Goal: Transaction & Acquisition: Purchase product/service

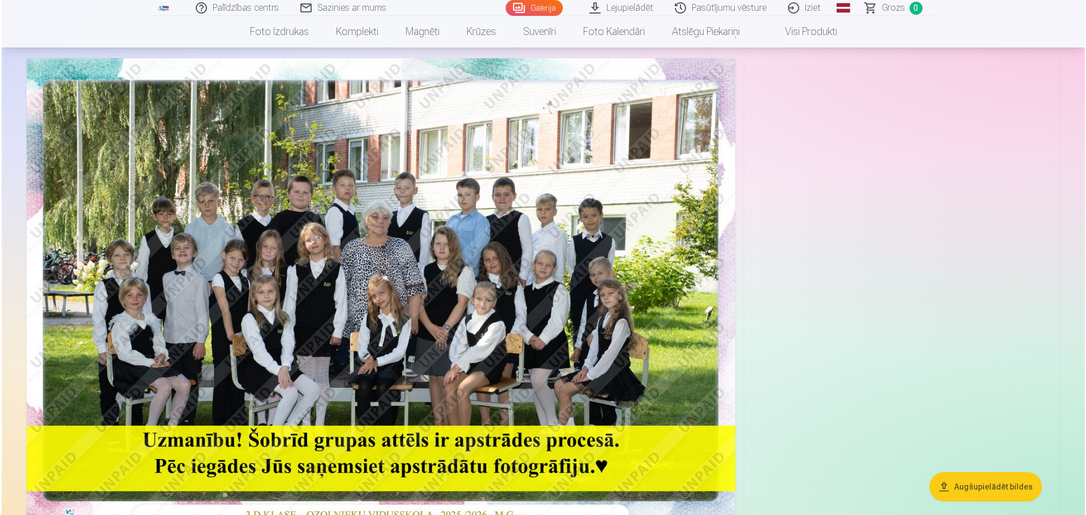
scroll to position [170, 0]
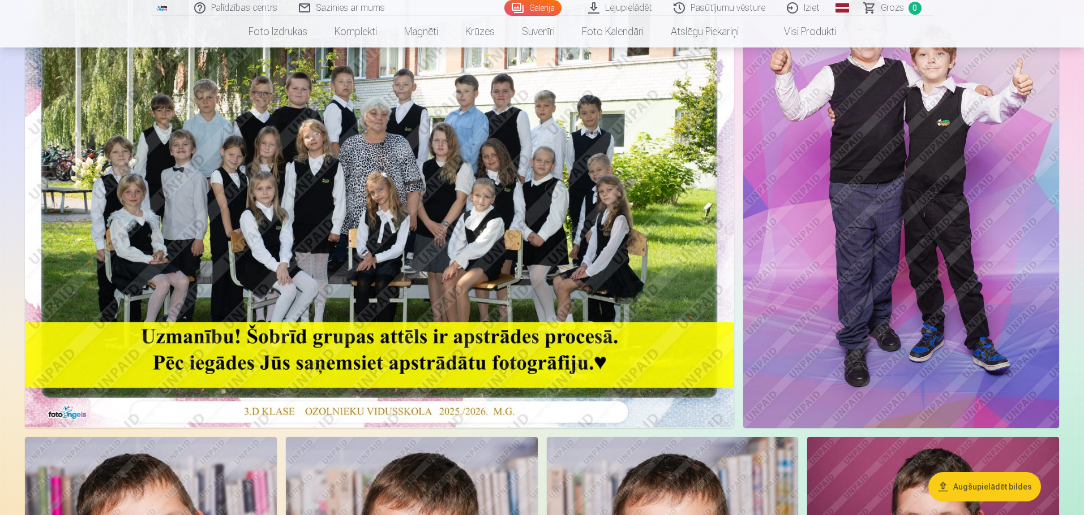
click at [530, 264] on img at bounding box center [379, 191] width 709 height 473
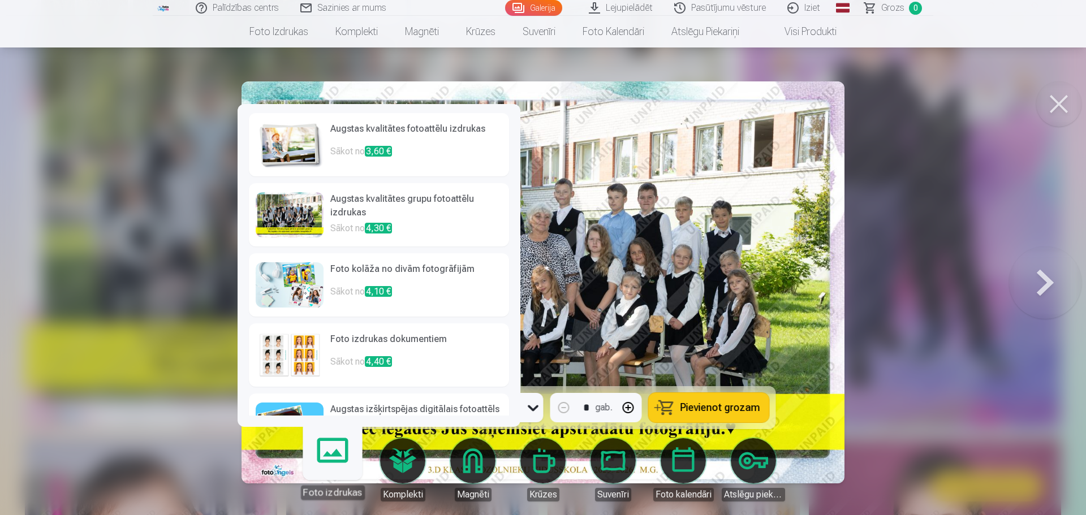
click at [333, 456] on link "Foto izdrukas" at bounding box center [333, 466] width 70 height 70
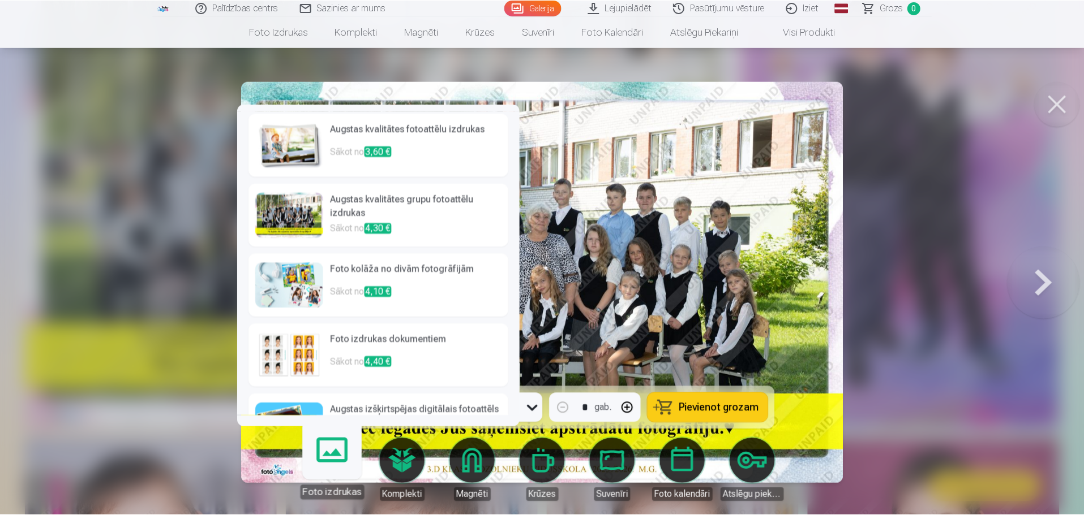
scroll to position [44, 0]
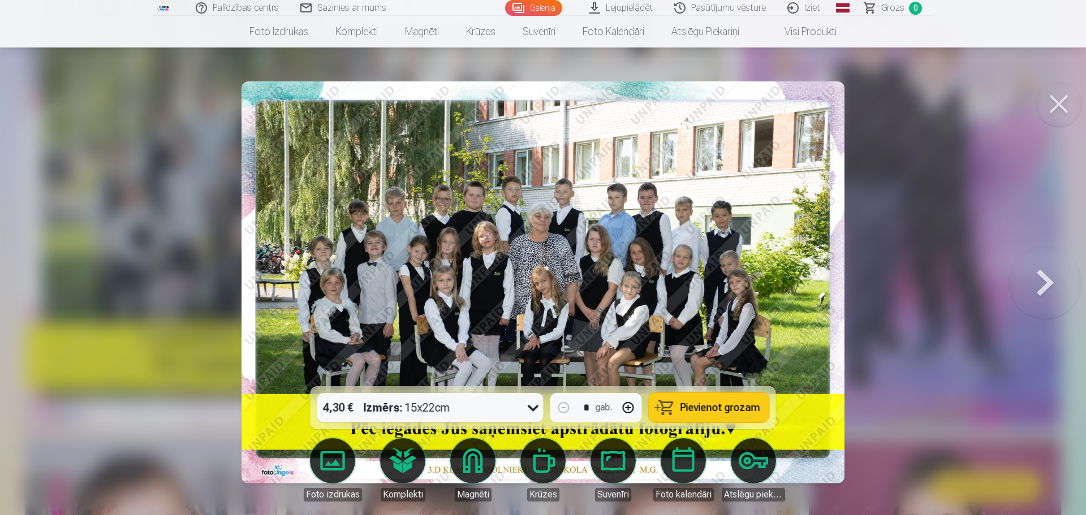
drag, startPoint x: 936, startPoint y: 322, endPoint x: 914, endPoint y: 330, distance: 24.0
click at [936, 322] on div at bounding box center [543, 257] width 1086 height 515
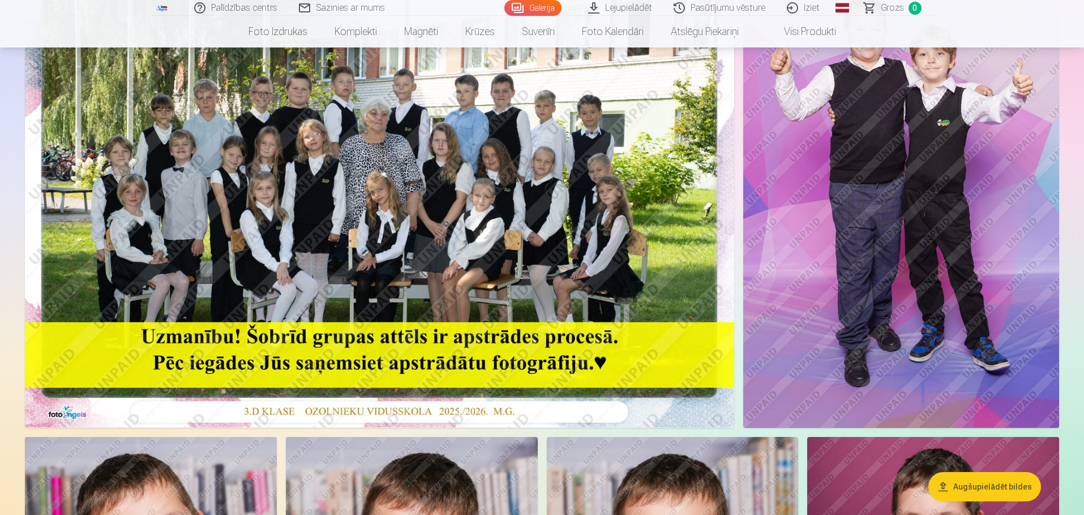
click at [489, 292] on img at bounding box center [379, 191] width 709 height 473
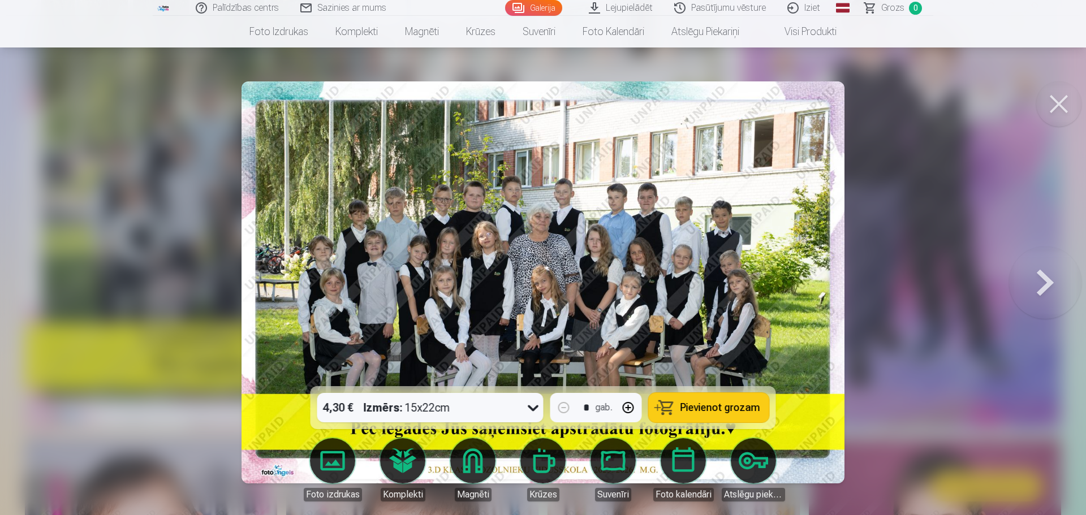
click at [715, 410] on span "Pievienot grozam" at bounding box center [721, 408] width 80 height 10
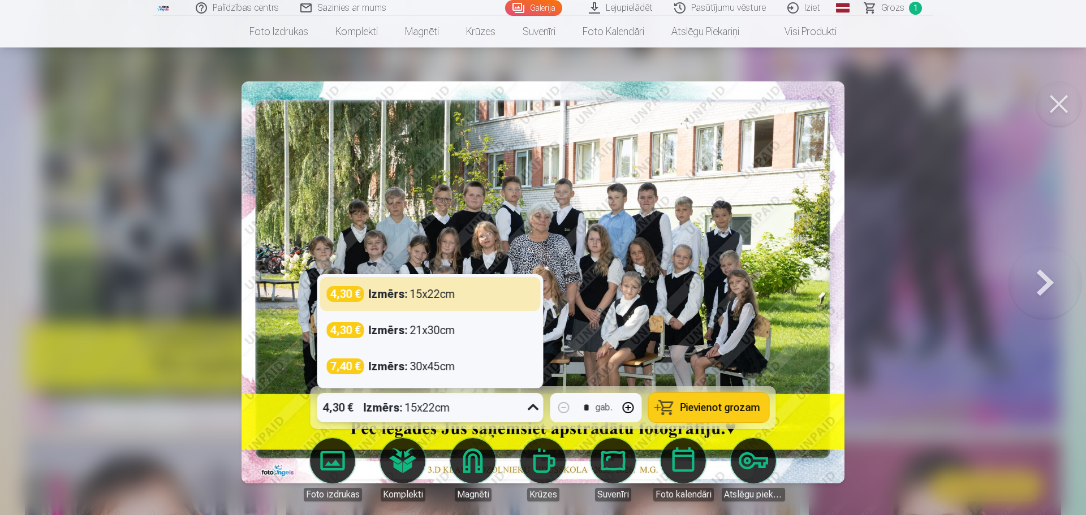
click at [530, 406] on icon at bounding box center [533, 408] width 11 height 6
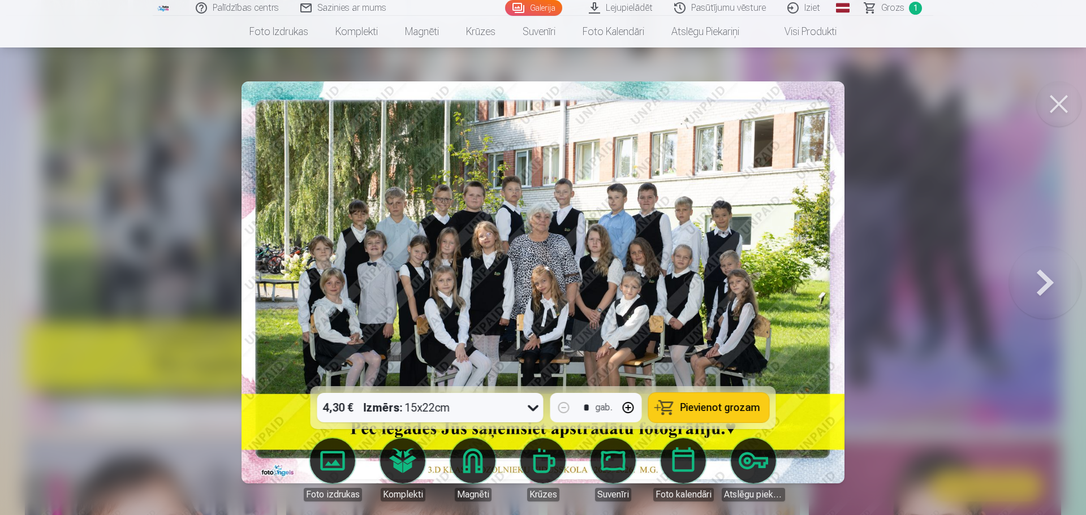
click at [936, 380] on div at bounding box center [543, 257] width 1086 height 515
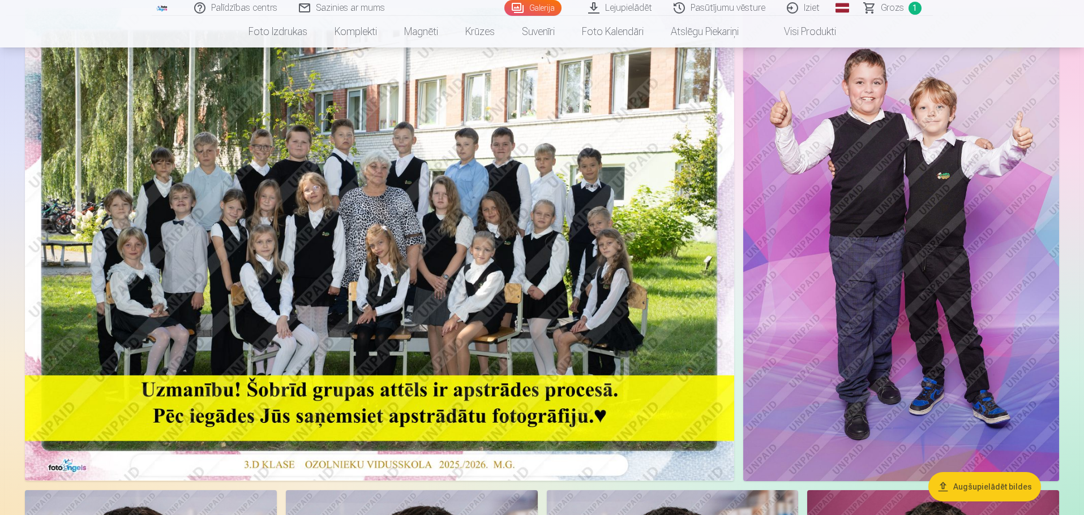
scroll to position [57, 0]
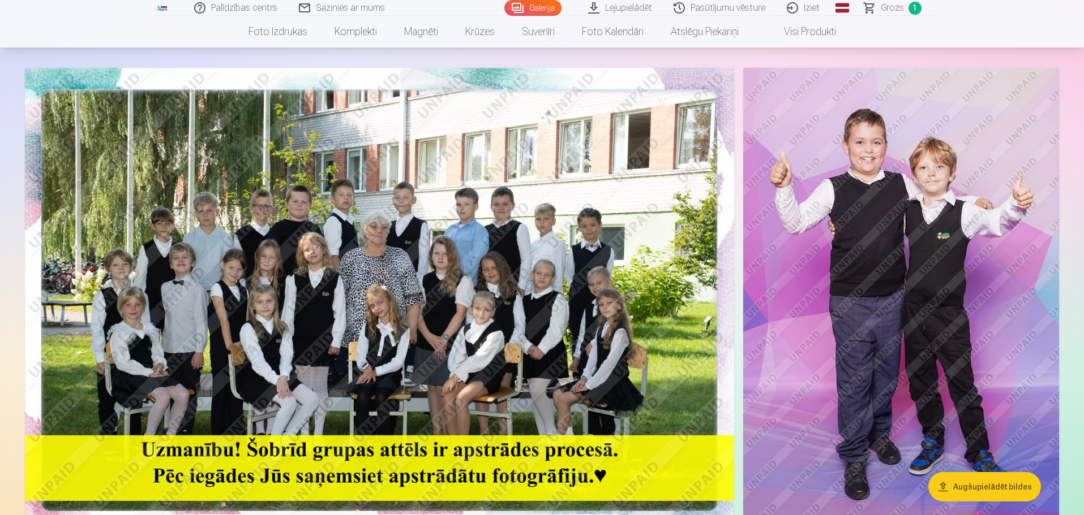
click at [906, 329] on img at bounding box center [901, 305] width 316 height 474
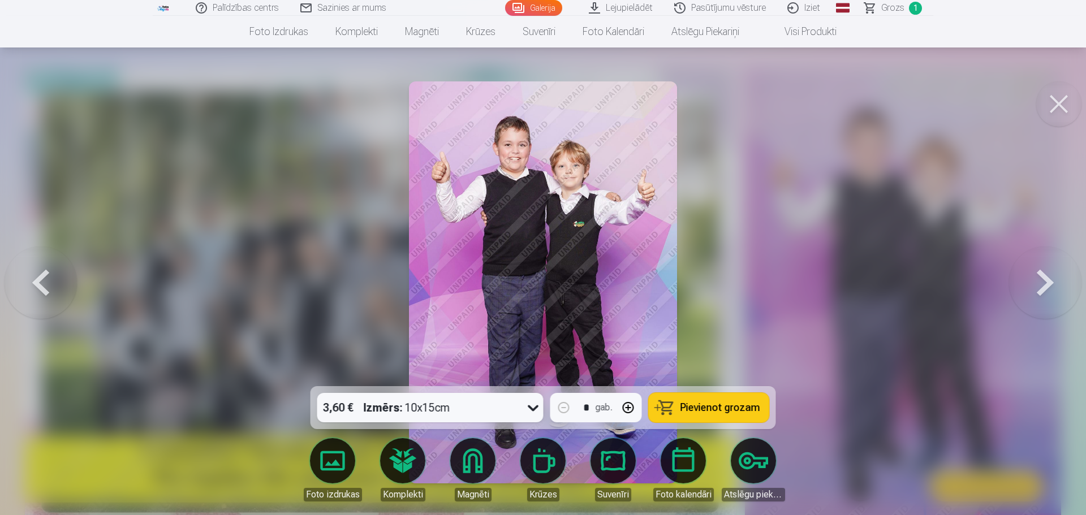
click at [625, 406] on button "button" at bounding box center [628, 407] width 27 height 27
click at [527, 409] on icon at bounding box center [534, 408] width 18 height 18
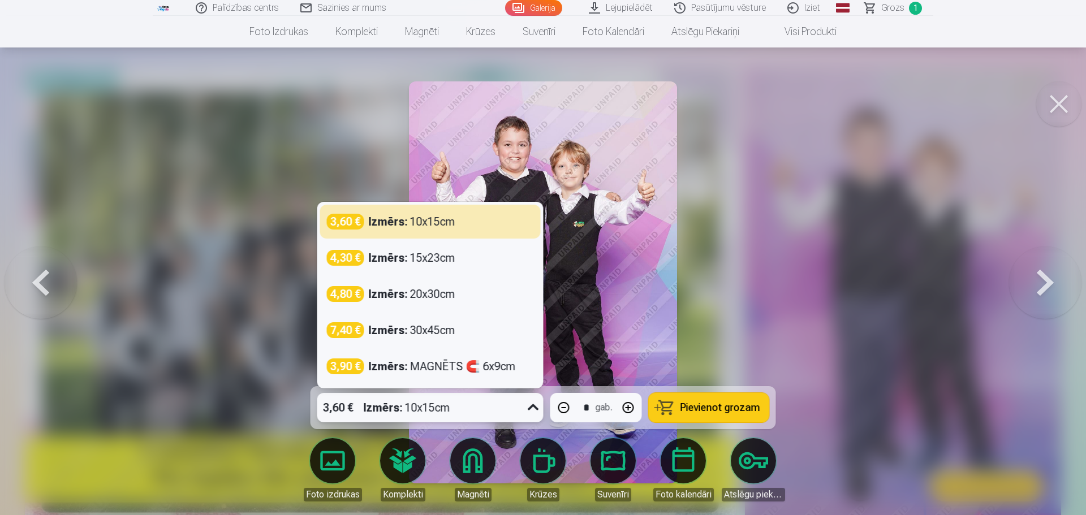
click at [736, 409] on span "Pievienot grozam" at bounding box center [721, 408] width 80 height 10
type input "*"
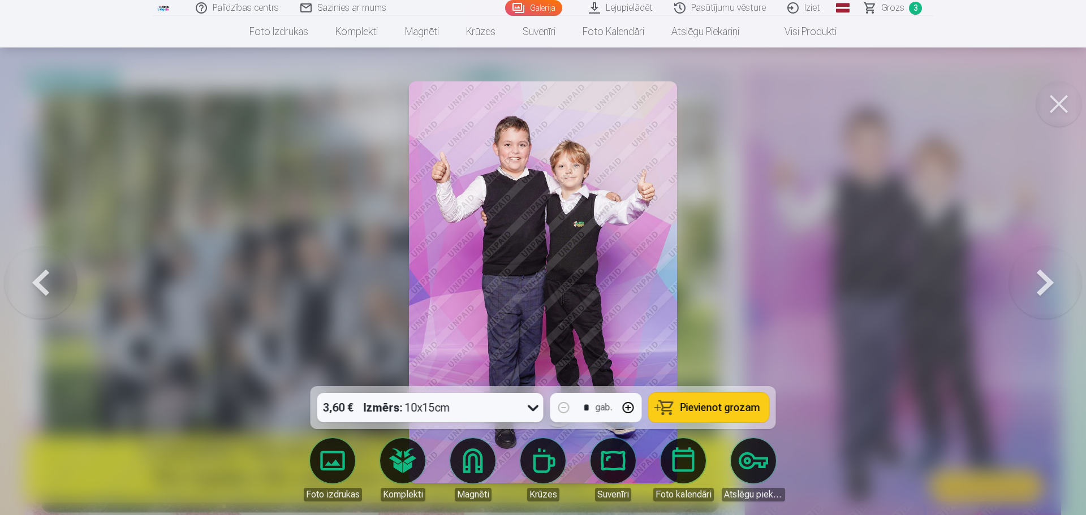
click at [874, 273] on div at bounding box center [543, 257] width 1086 height 515
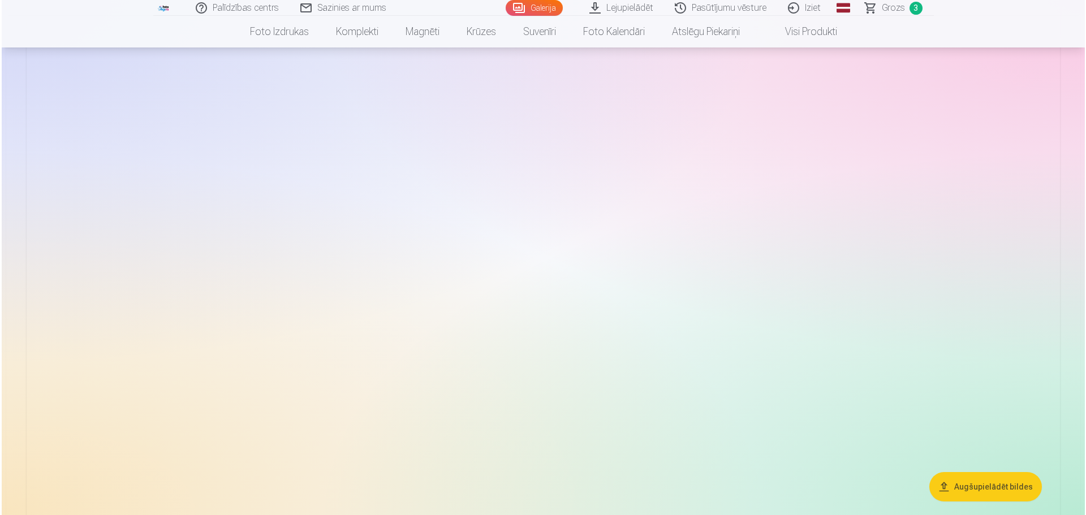
scroll to position [1811, 0]
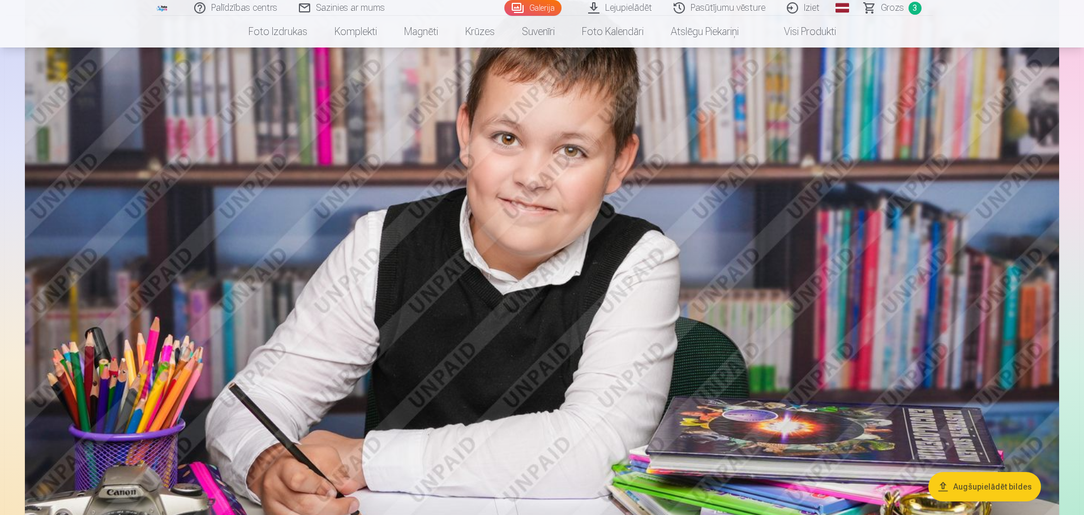
click at [566, 227] on img at bounding box center [542, 300] width 1034 height 689
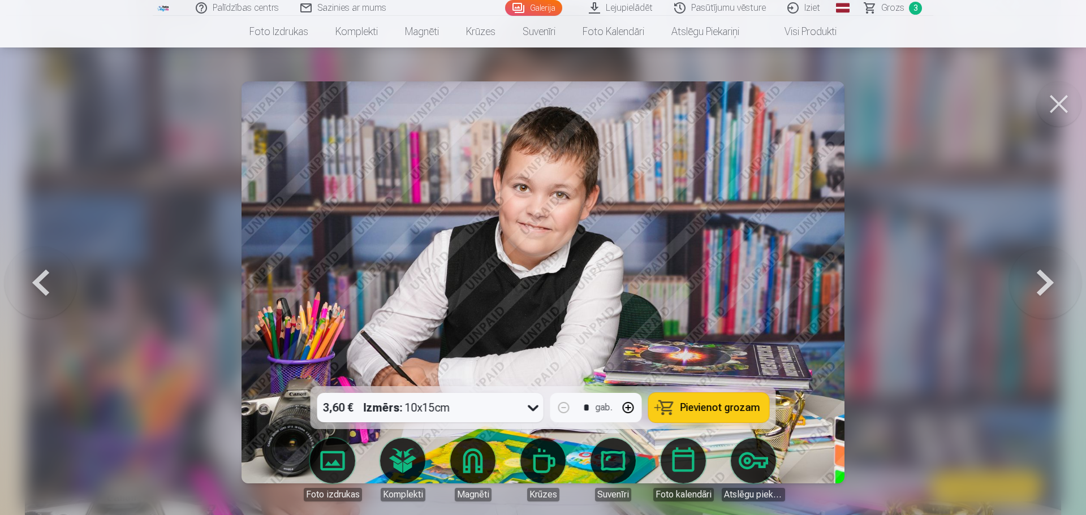
click at [629, 409] on button "button" at bounding box center [628, 407] width 27 height 27
click at [731, 407] on span "Pievienot grozam" at bounding box center [721, 408] width 80 height 10
type input "*"
drag, startPoint x: 1060, startPoint y: 104, endPoint x: 577, endPoint y: 320, distance: 529.1
click at [1058, 105] on button at bounding box center [1059, 103] width 45 height 45
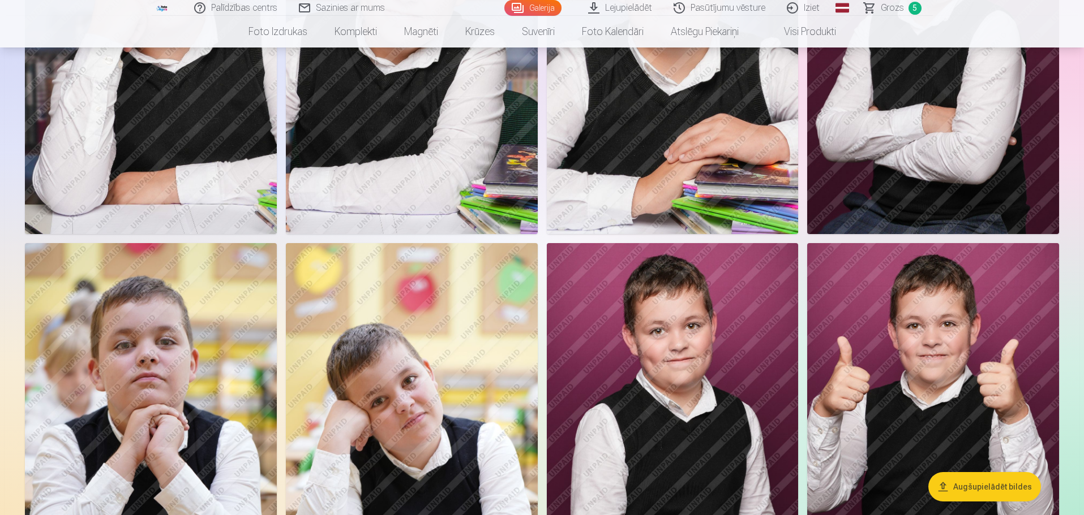
scroll to position [731, 0]
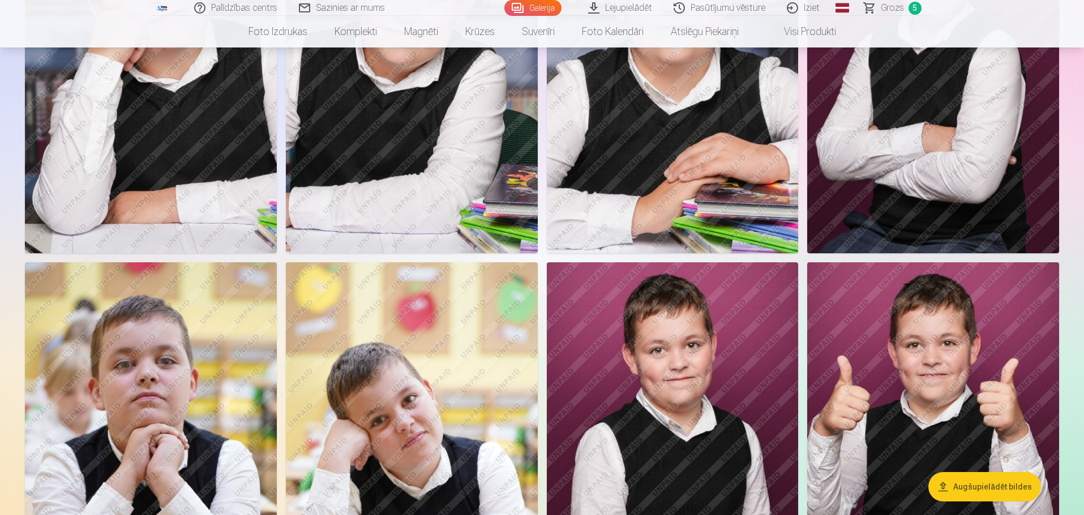
click at [433, 336] on img at bounding box center [412, 451] width 252 height 377
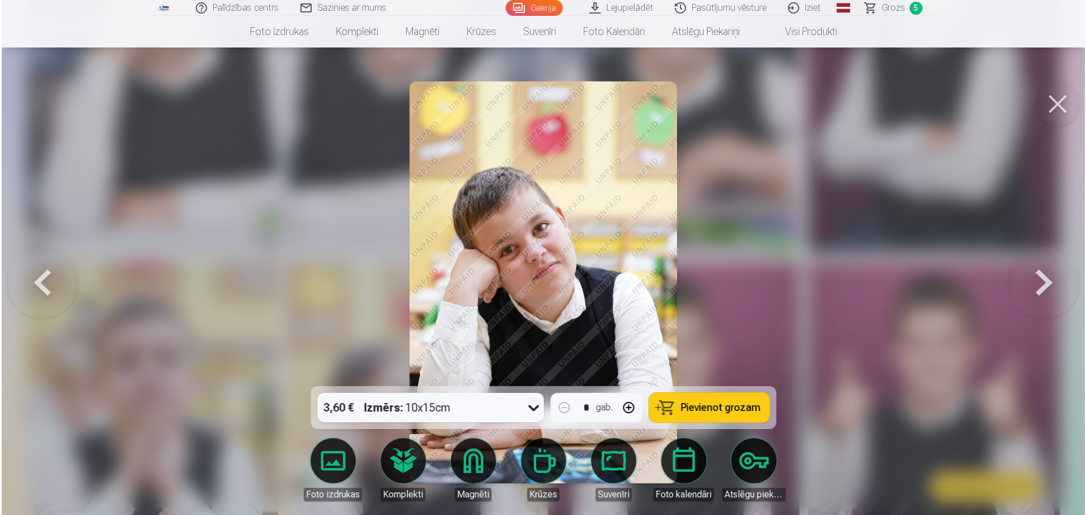
scroll to position [732, 0]
click at [744, 404] on span "Pievienot grozam" at bounding box center [721, 408] width 80 height 10
click at [1059, 103] on button at bounding box center [1059, 103] width 45 height 45
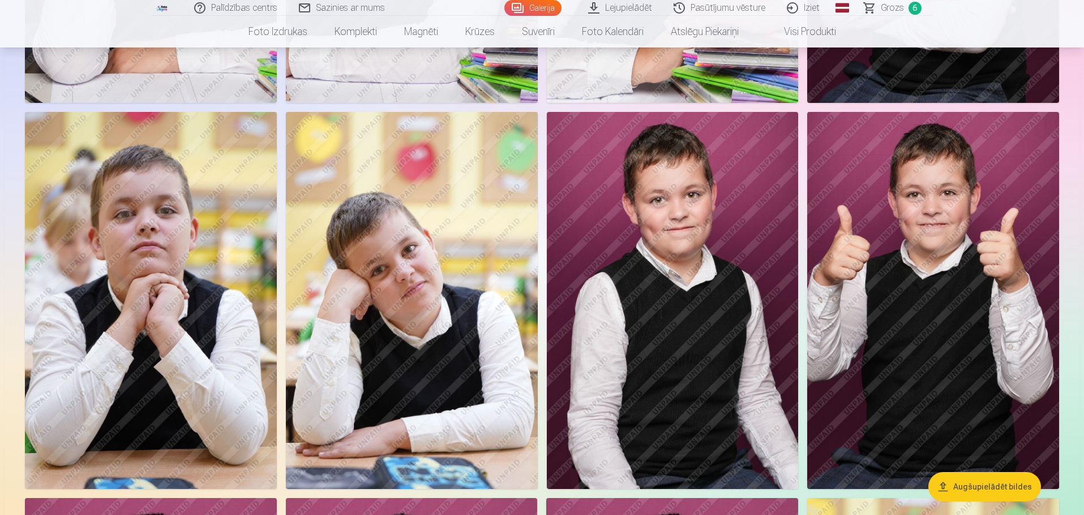
scroll to position [905, 0]
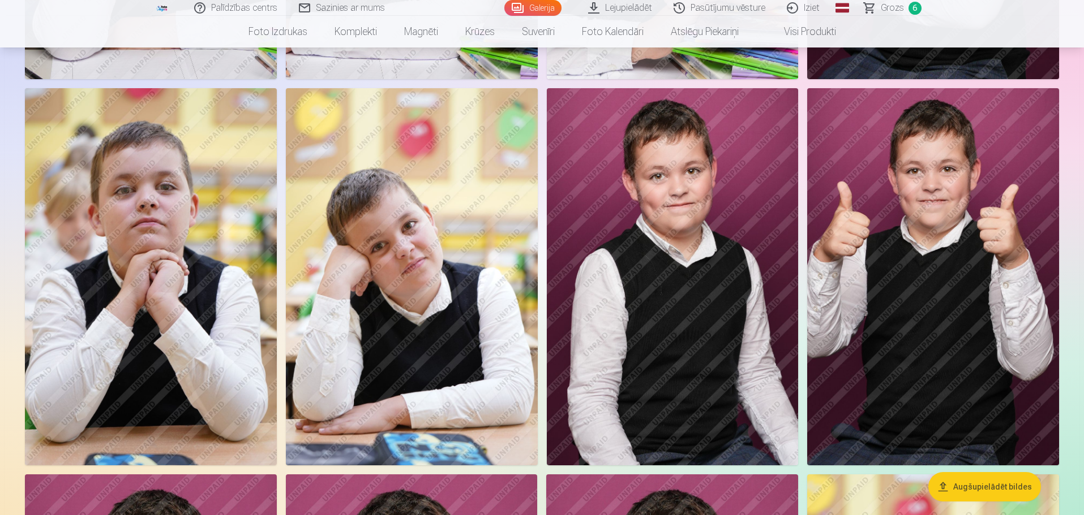
click at [463, 302] on img at bounding box center [412, 276] width 252 height 377
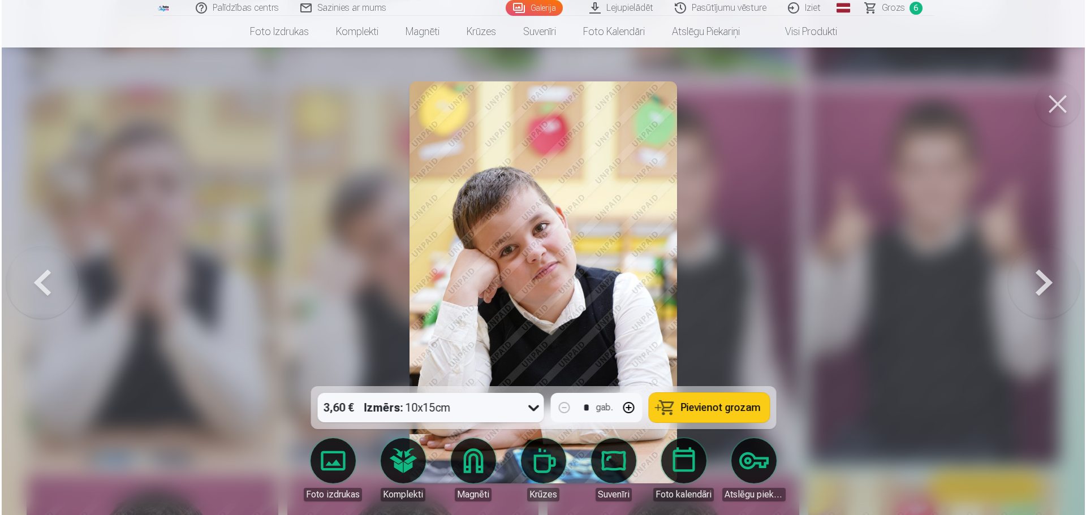
scroll to position [906, 0]
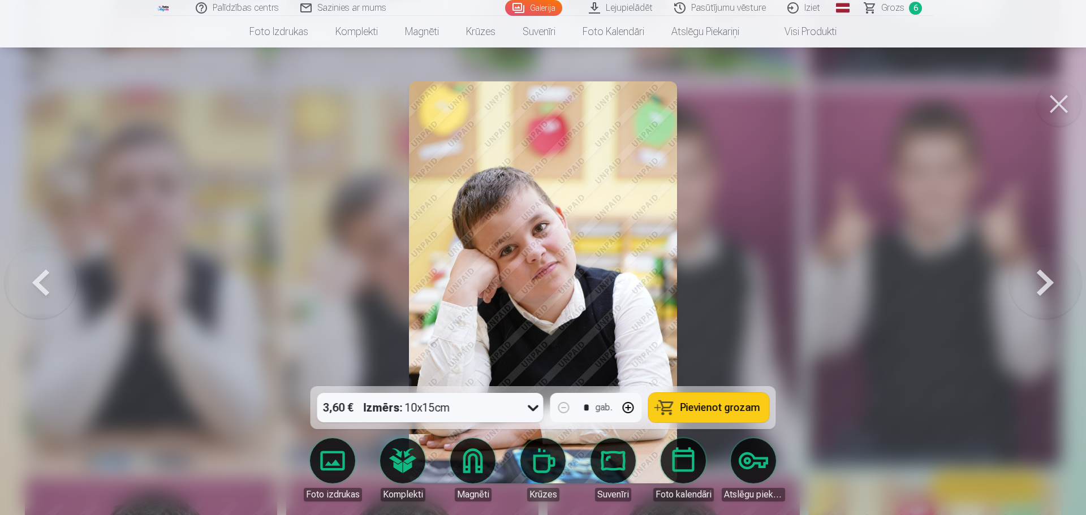
drag, startPoint x: 745, startPoint y: 405, endPoint x: 753, endPoint y: 354, distance: 51.5
click at [745, 401] on button "Pievienot grozam" at bounding box center [709, 407] width 121 height 29
click at [892, 10] on span "Grozs" at bounding box center [893, 8] width 23 height 14
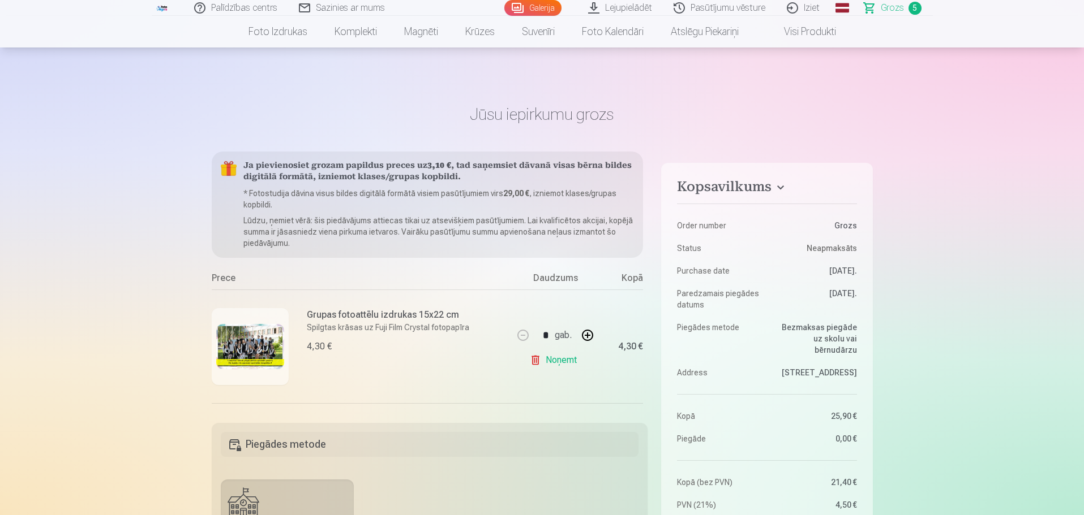
scroll to position [339, 0]
